Goal: Complete application form

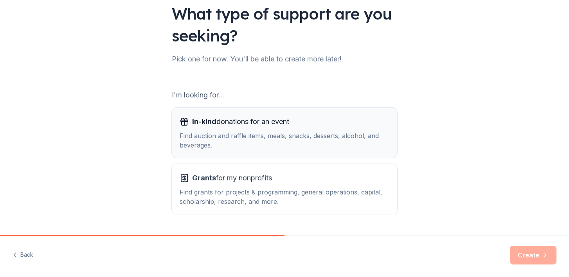
scroll to position [81, 0]
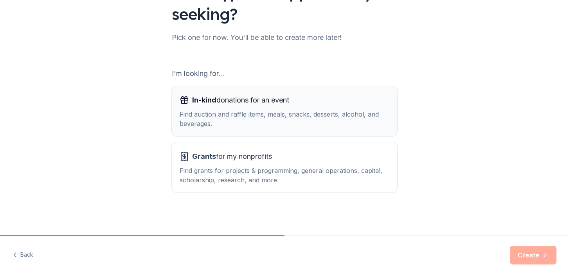
click at [262, 103] on span "In-kind donations for an event" at bounding box center [240, 100] width 97 height 13
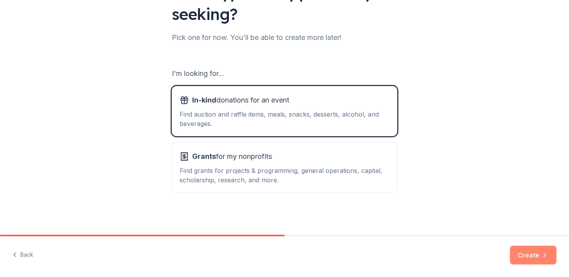
click at [522, 252] on button "Create" at bounding box center [533, 255] width 47 height 19
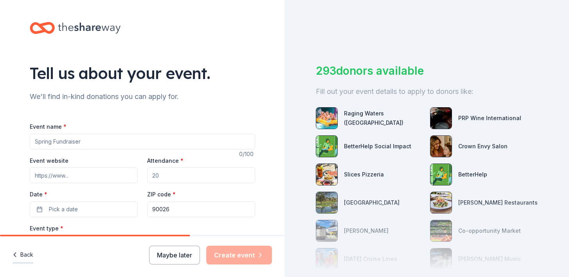
click at [27, 257] on button "Back" at bounding box center [23, 255] width 21 height 16
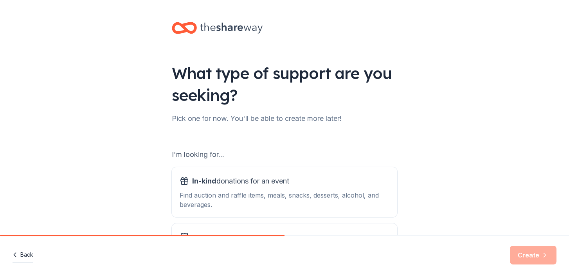
click at [32, 257] on button "Back" at bounding box center [23, 255] width 21 height 16
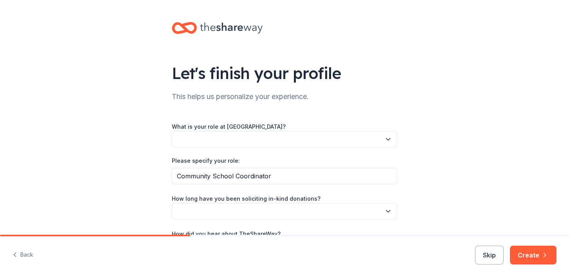
click at [32, 257] on button "Back" at bounding box center [23, 255] width 21 height 16
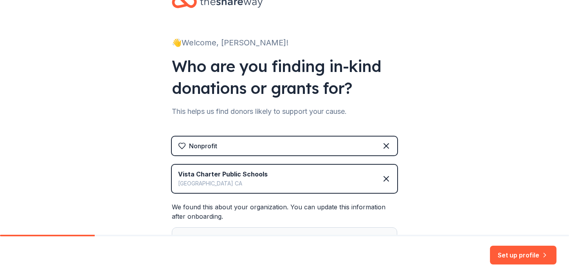
scroll to position [61, 0]
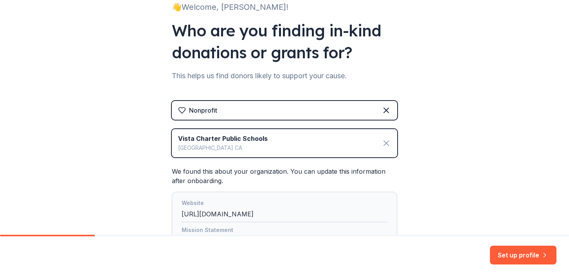
click at [386, 144] on icon at bounding box center [386, 143] width 5 height 5
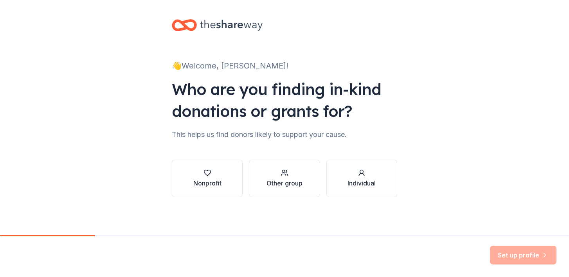
scroll to position [3, 0]
click at [224, 175] on button "Nonprofit" at bounding box center [207, 179] width 71 height 38
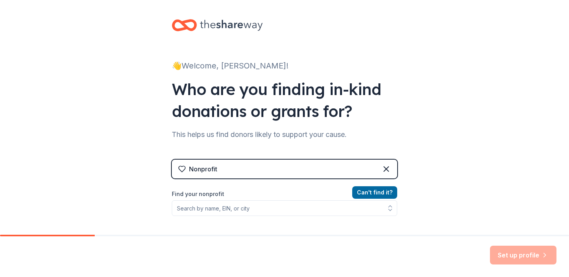
scroll to position [100, 0]
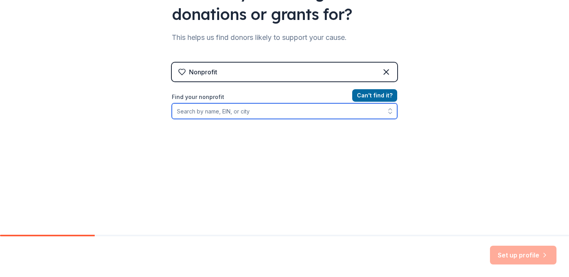
click at [249, 115] on input "Find your nonprofit" at bounding box center [284, 111] width 225 height 16
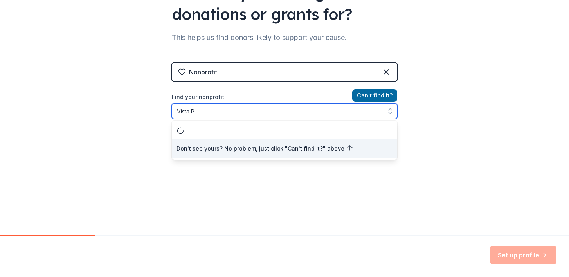
scroll to position [0, 0]
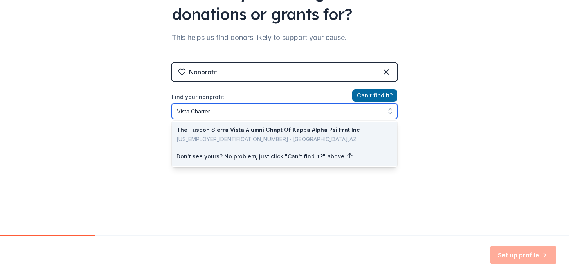
type input "Vista Charter"
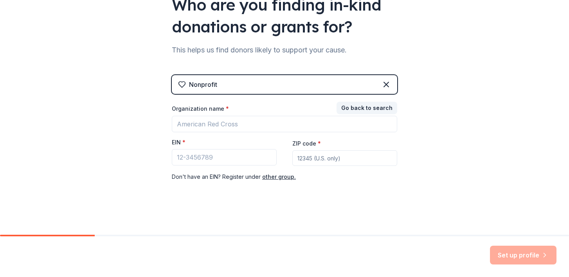
scroll to position [87, 0]
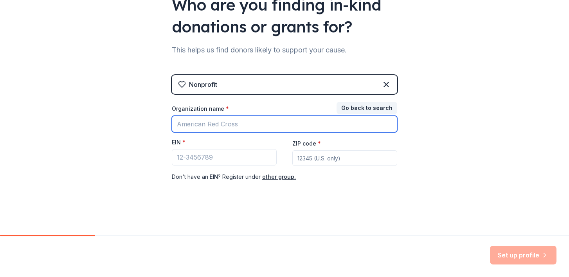
click at [224, 124] on input "Organization name *" at bounding box center [284, 124] width 225 height 16
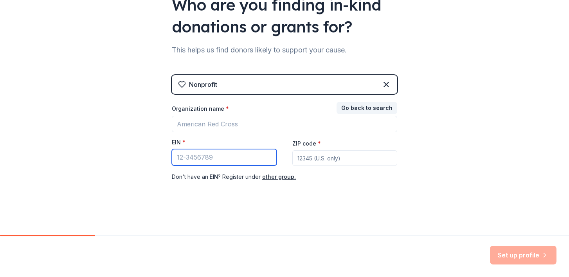
click at [202, 161] on input "EIN *" at bounding box center [224, 157] width 105 height 16
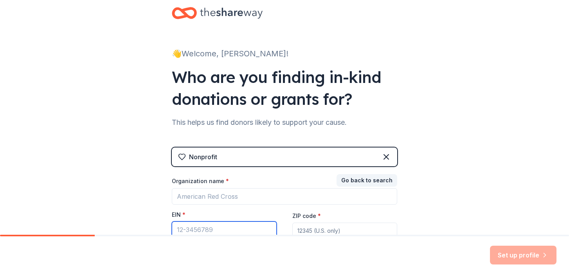
scroll to position [0, 0]
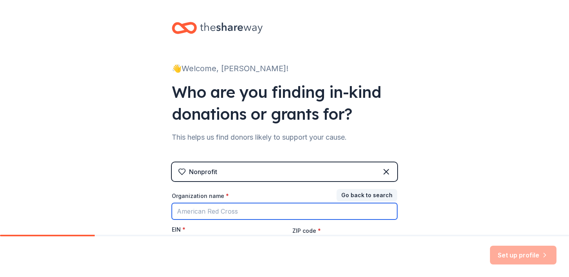
click at [239, 207] on input "Organization name *" at bounding box center [284, 211] width 225 height 16
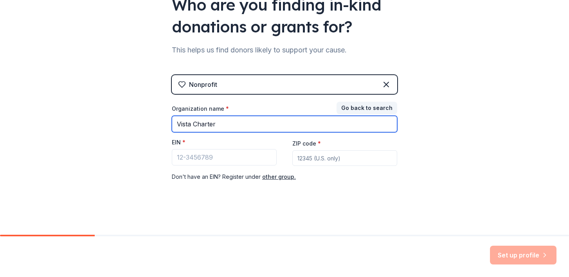
click at [236, 121] on input "Vista Charter" at bounding box center [284, 124] width 225 height 16
type input "Vista Charter"
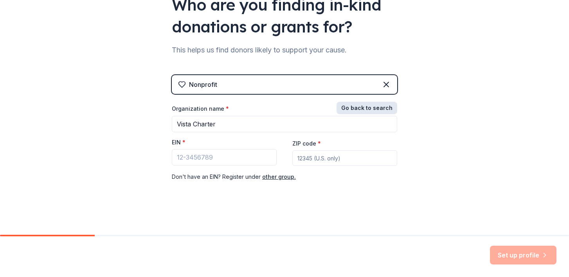
click at [369, 109] on button "Go back to search" at bounding box center [367, 108] width 61 height 13
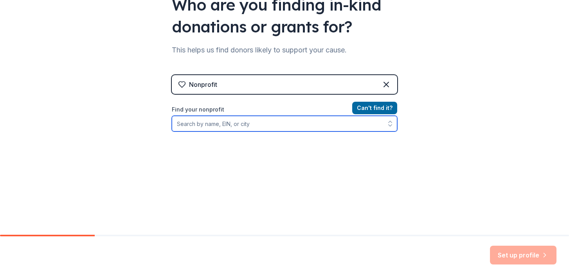
click at [247, 129] on input "Find your nonprofit" at bounding box center [284, 124] width 225 height 16
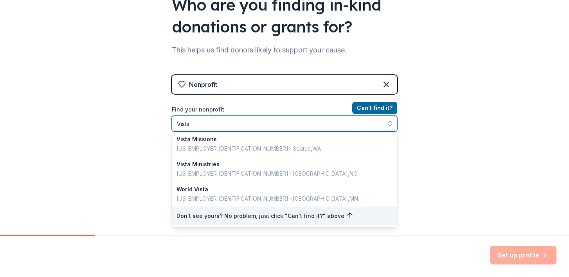
scroll to position [100, 0]
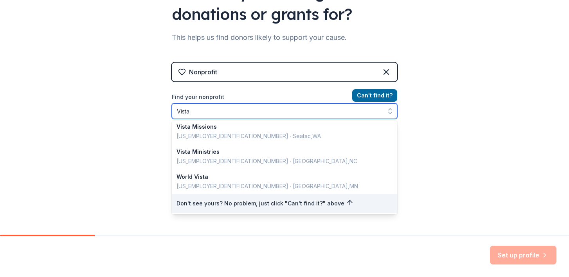
click at [220, 110] on input "Vista" at bounding box center [284, 111] width 225 height 16
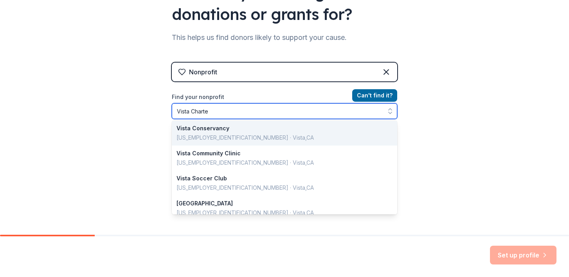
type input "Vista Charter"
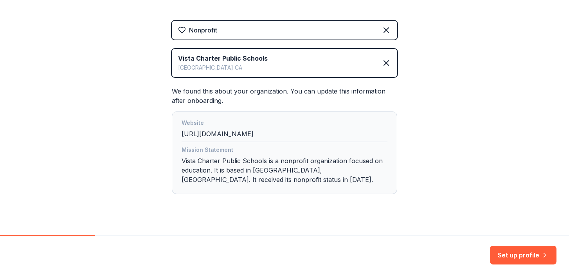
scroll to position [154, 0]
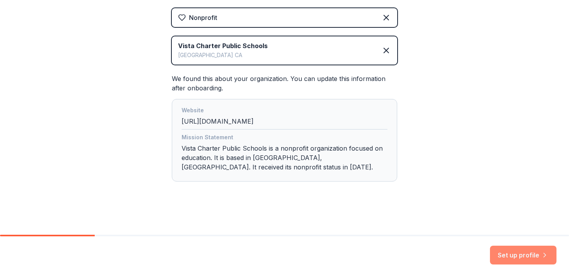
click at [516, 260] on button "Set up profile" at bounding box center [523, 255] width 67 height 19
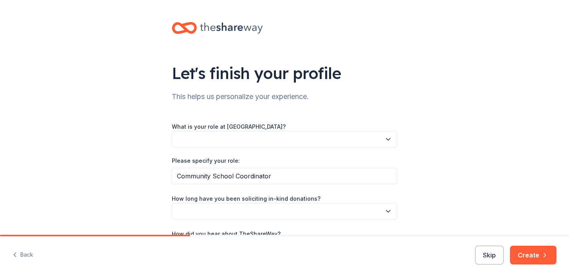
click at [281, 137] on button "button" at bounding box center [284, 139] width 225 height 16
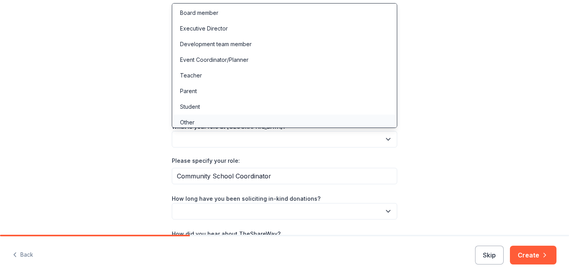
click at [236, 118] on div "Other" at bounding box center [285, 123] width 222 height 16
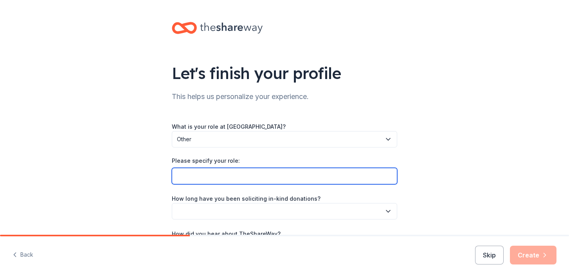
click at [203, 180] on input "Please specify your role:" at bounding box center [284, 176] width 225 height 16
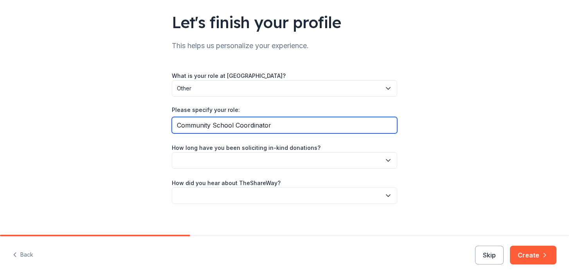
scroll to position [56, 0]
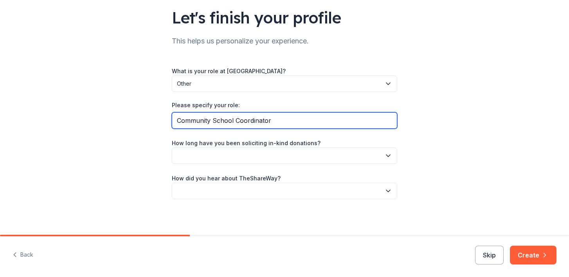
type input "Community School Coordinator"
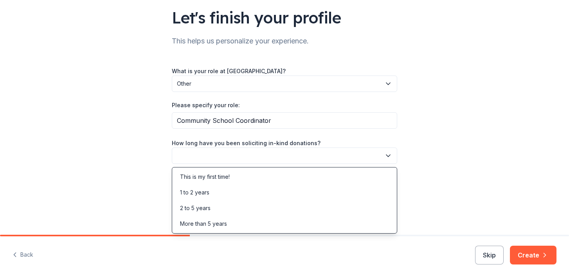
click at [218, 154] on button "button" at bounding box center [284, 156] width 225 height 16
click at [201, 175] on div "This is my first time!" at bounding box center [205, 176] width 50 height 9
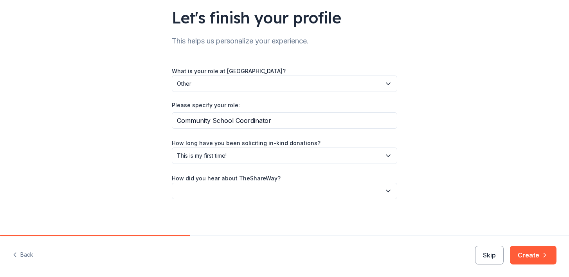
click at [197, 191] on button "button" at bounding box center [284, 191] width 225 height 16
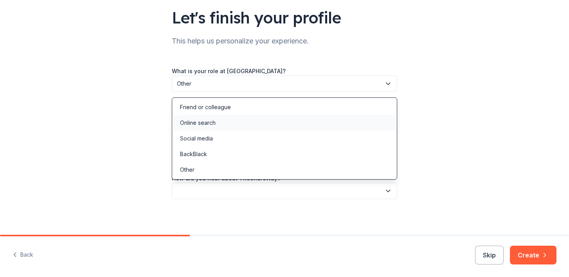
click at [198, 127] on div "Online search" at bounding box center [198, 122] width 36 height 9
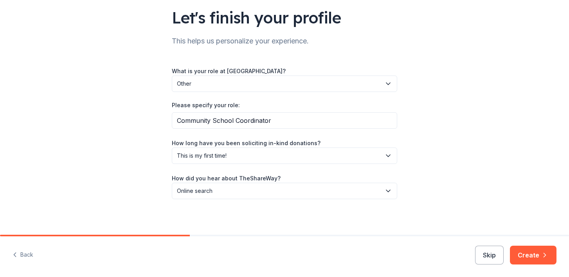
scroll to position [57, 0]
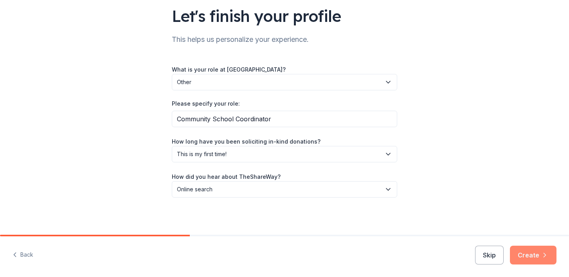
click at [543, 259] on button "Create" at bounding box center [533, 255] width 47 height 19
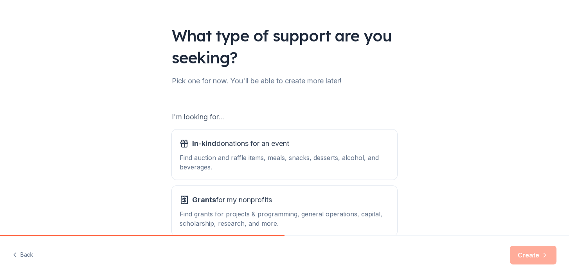
scroll to position [81, 0]
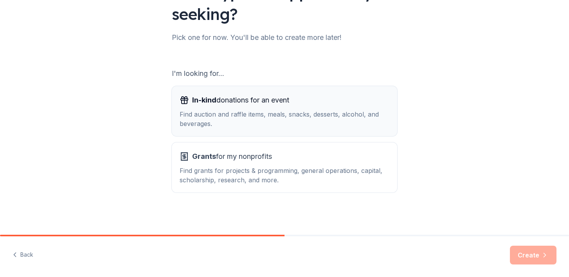
click at [269, 113] on div "Find auction and raffle items, meals, snacks, desserts, alcohol, and beverages." at bounding box center [285, 119] width 210 height 19
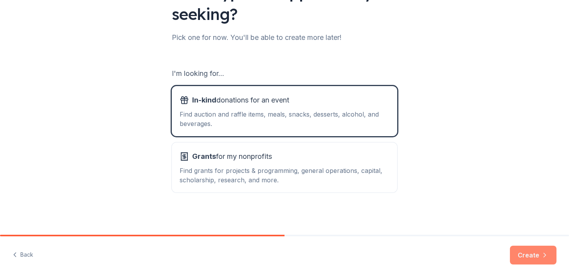
click at [525, 256] on button "Create" at bounding box center [533, 255] width 47 height 19
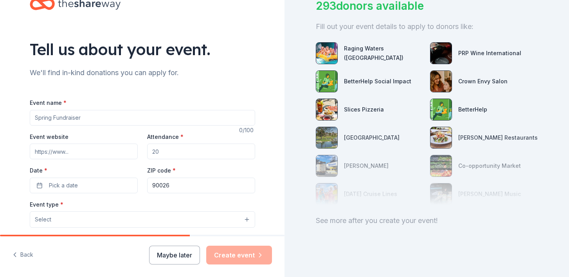
scroll to position [31, 0]
